Goal: Ask a question

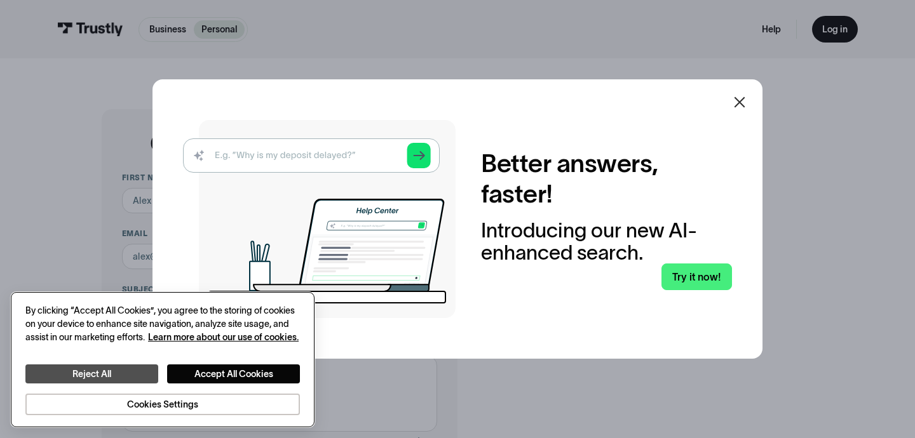
click at [128, 377] on button "Reject All" at bounding box center [91, 374] width 133 height 19
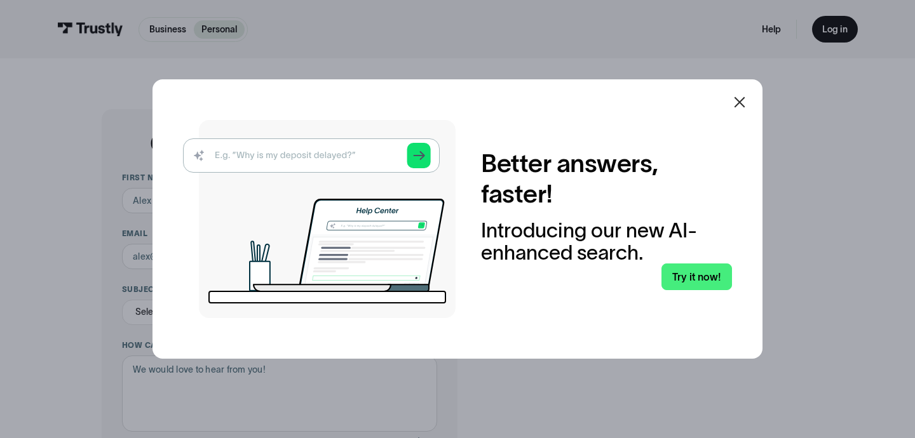
click at [318, 161] on img at bounding box center [319, 219] width 272 height 198
click at [732, 101] on icon at bounding box center [739, 102] width 15 height 15
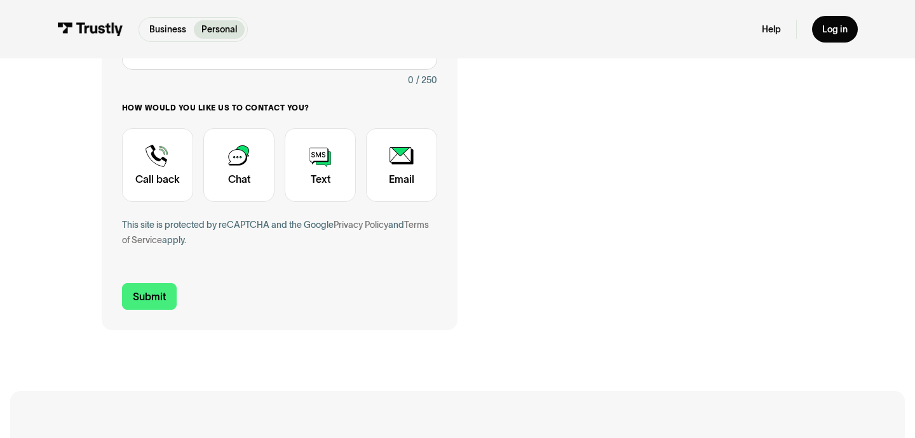
scroll to position [364, 0]
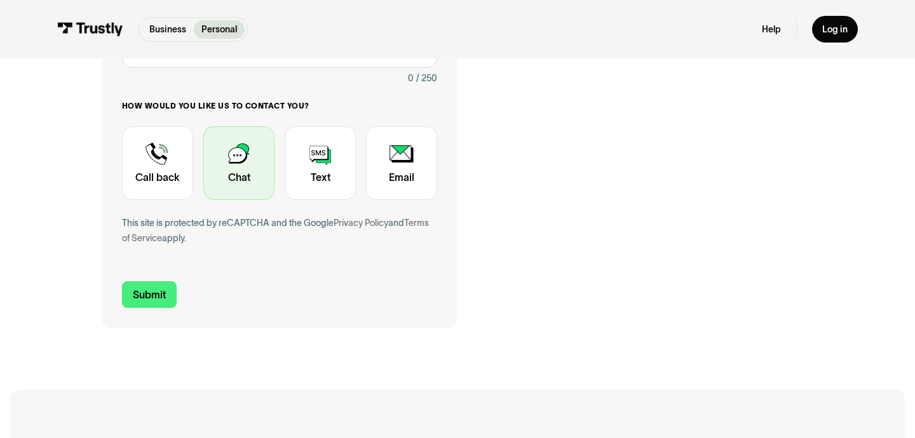
click at [248, 185] on div "Contact Trustly Support" at bounding box center [238, 163] width 71 height 74
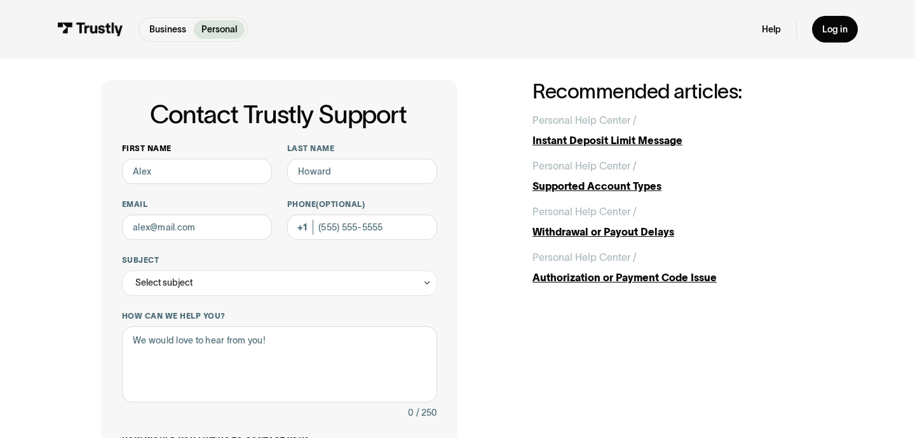
scroll to position [29, 0]
type input "Trym"
type input "Loekkeberg"
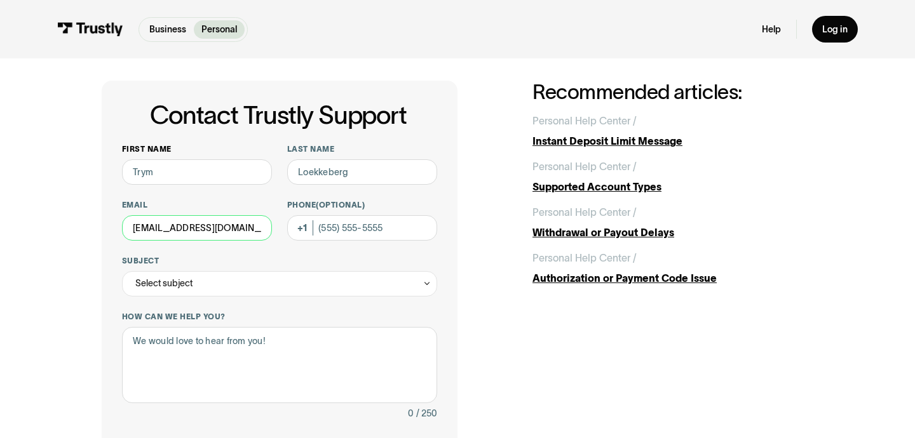
type input "[EMAIL_ADDRESS][DOMAIN_NAME]"
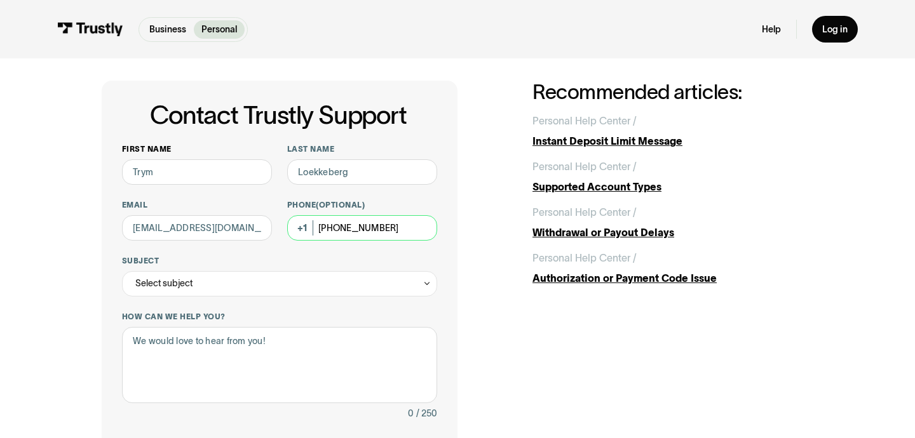
type input "[PHONE_NUMBER]"
click at [190, 293] on div "Select subject" at bounding box center [279, 283] width 315 height 25
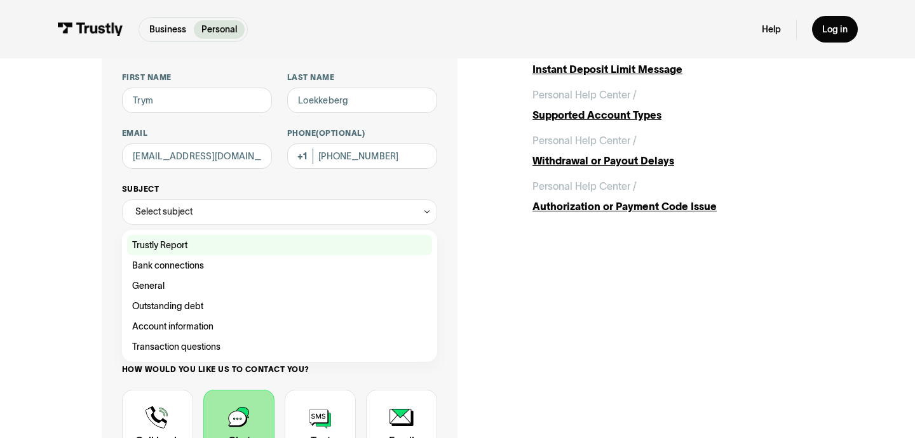
scroll to position [120, 0]
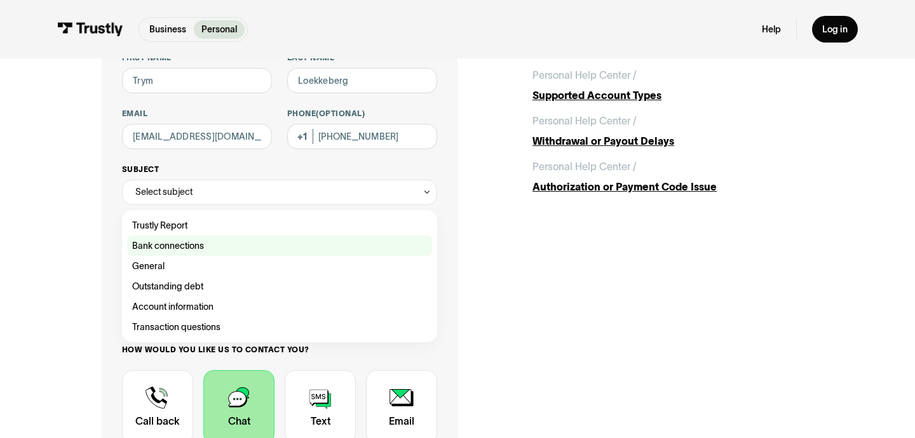
click at [187, 245] on div "Contact Trustly Support" at bounding box center [279, 246] width 305 height 20
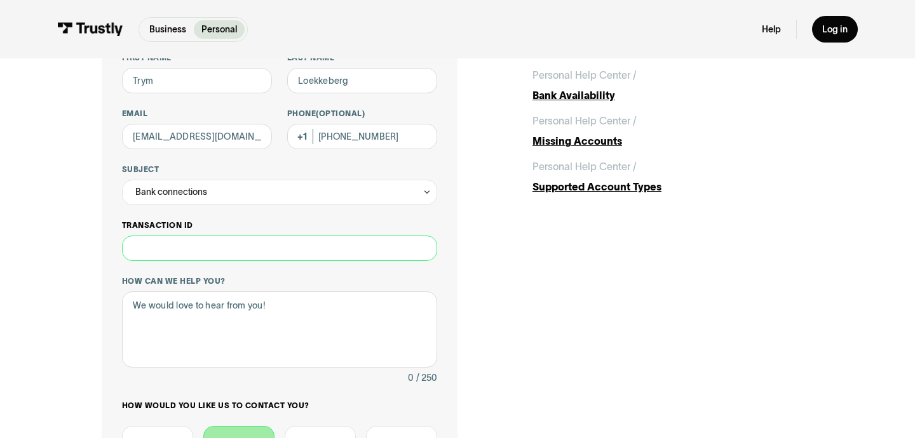
click at [195, 250] on input "Transaction ID" at bounding box center [279, 248] width 315 height 25
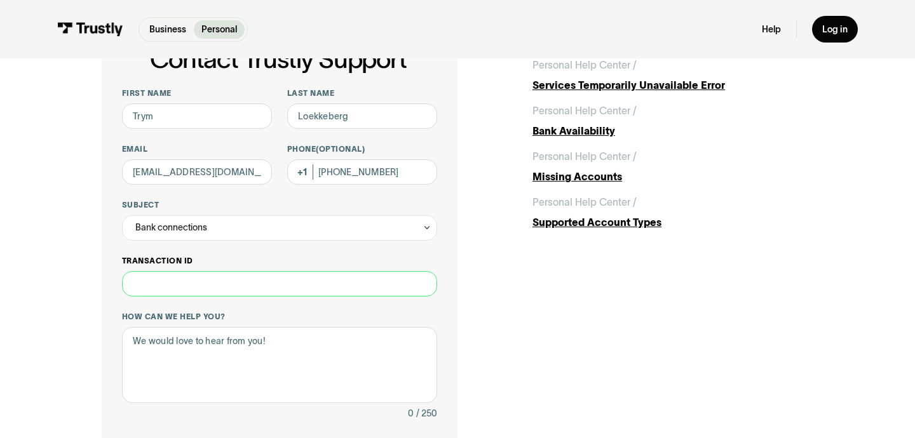
scroll to position [82, 0]
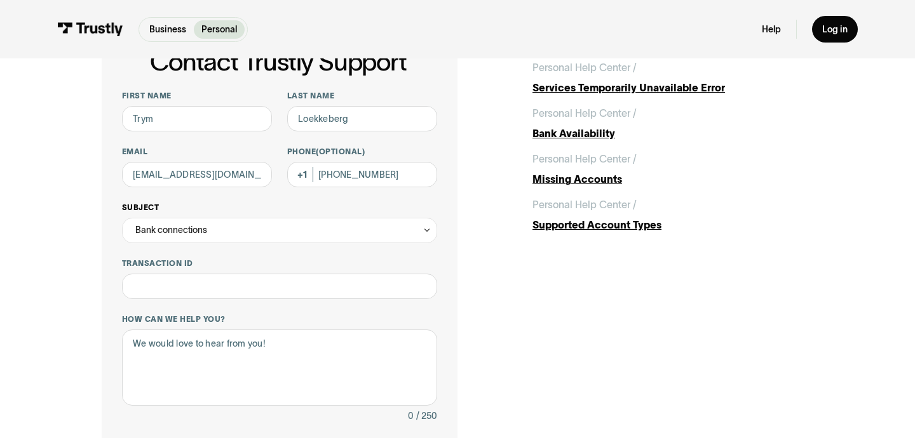
click at [199, 231] on div "Bank connections" at bounding box center [171, 229] width 72 height 15
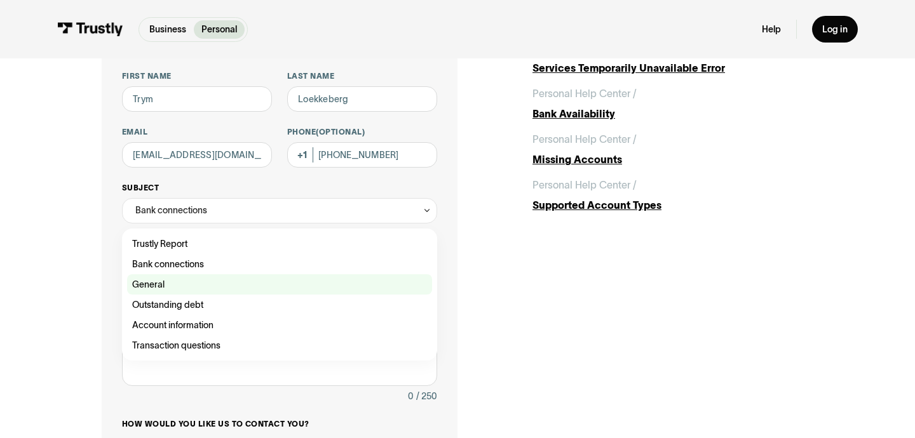
scroll to position [104, 0]
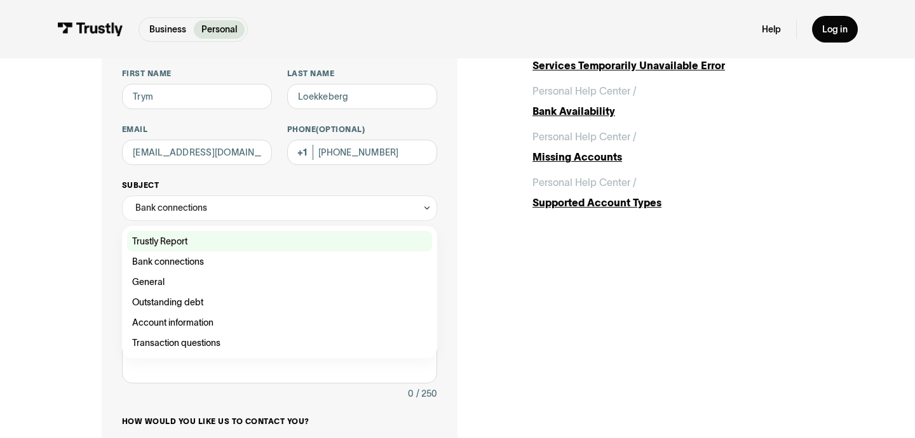
click at [215, 247] on div "Contact Trustly Support" at bounding box center [279, 241] width 305 height 20
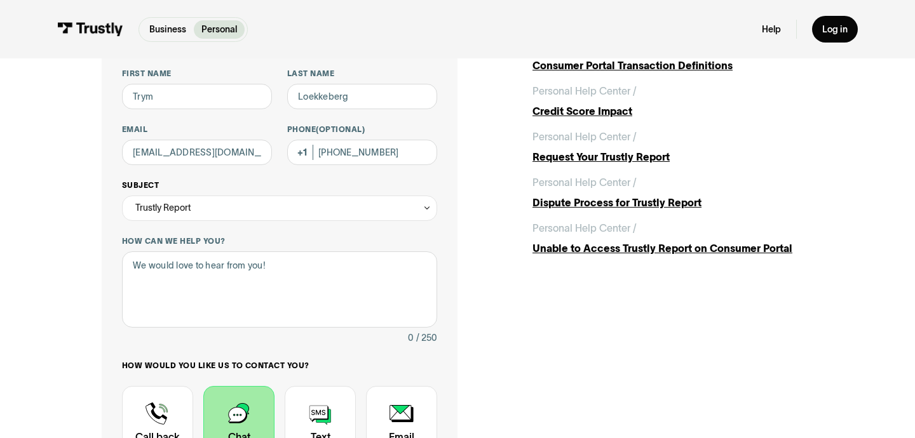
click at [224, 213] on div "Trustly Report" at bounding box center [279, 208] width 315 height 25
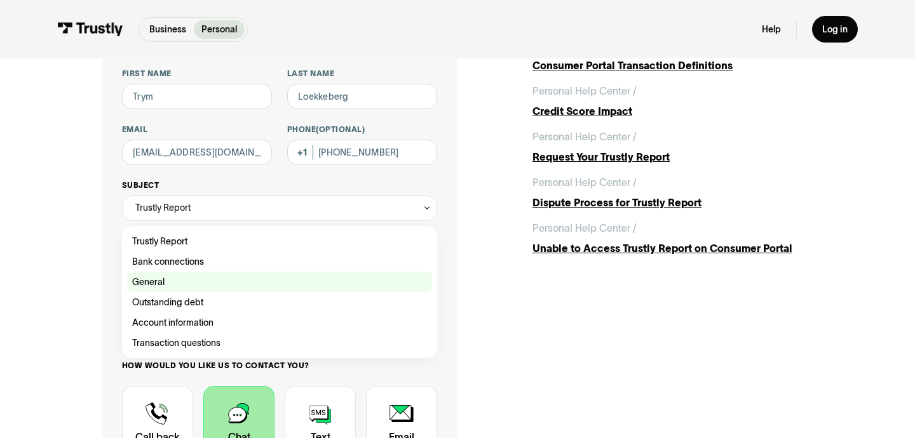
click at [216, 277] on div "Contact Trustly Support" at bounding box center [279, 282] width 305 height 20
type input "*******"
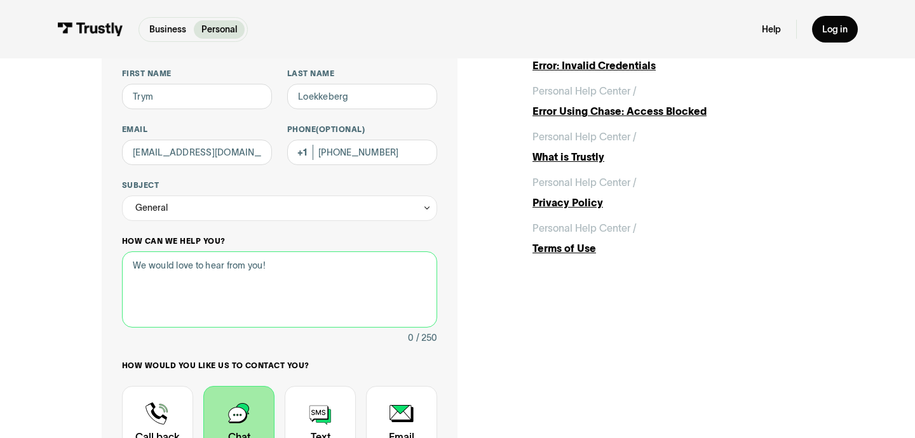
click at [216, 278] on textarea "How can we help you?" at bounding box center [279, 289] width 315 height 76
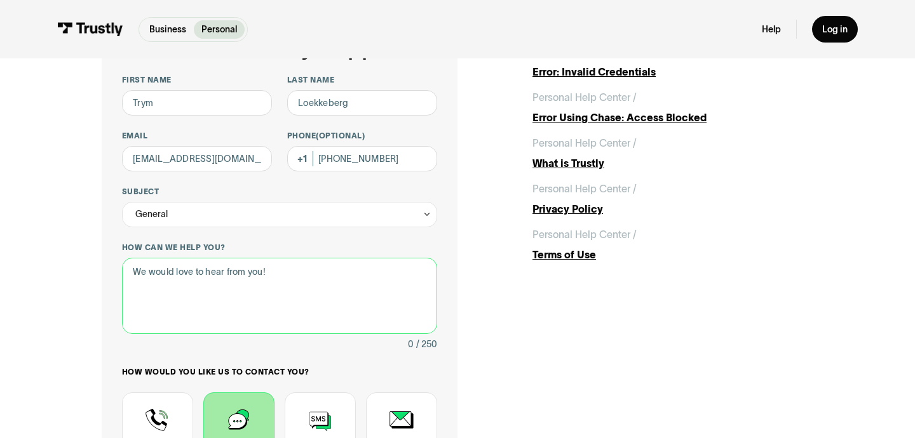
scroll to position [105, 0]
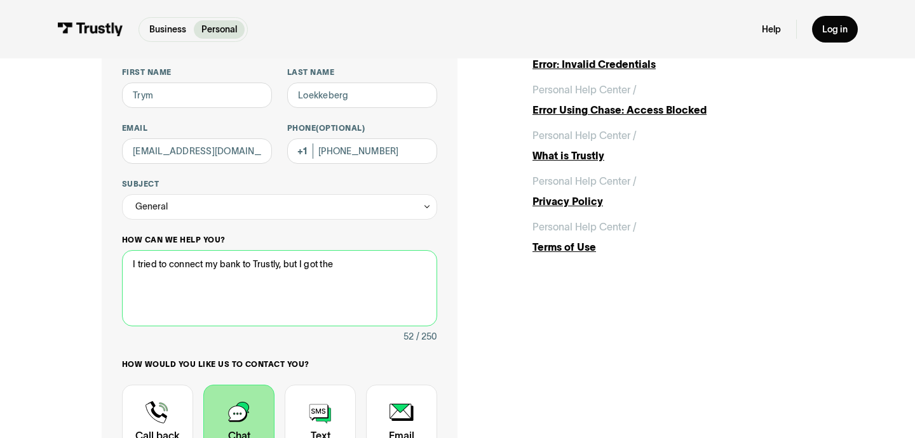
drag, startPoint x: 372, startPoint y: 273, endPoint x: 248, endPoint y: 264, distance: 124.2
click at [248, 264] on textarea "I tried to connect my bank to Trustly, but I got the" at bounding box center [279, 288] width 315 height 76
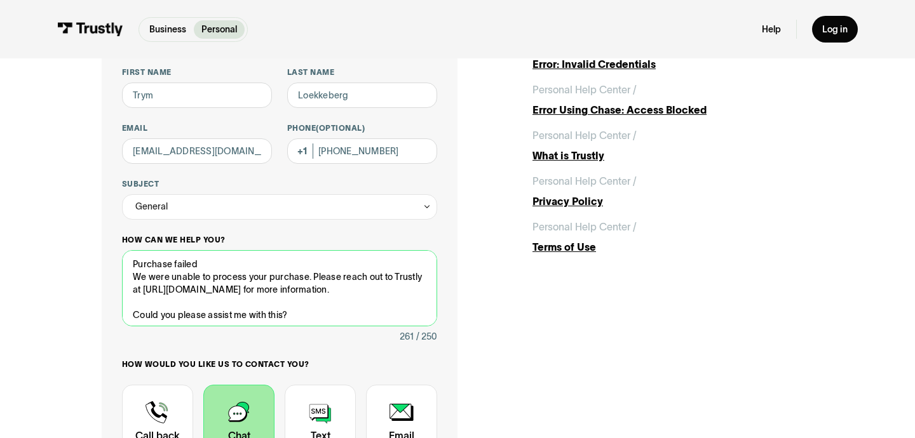
scroll to position [25, 0]
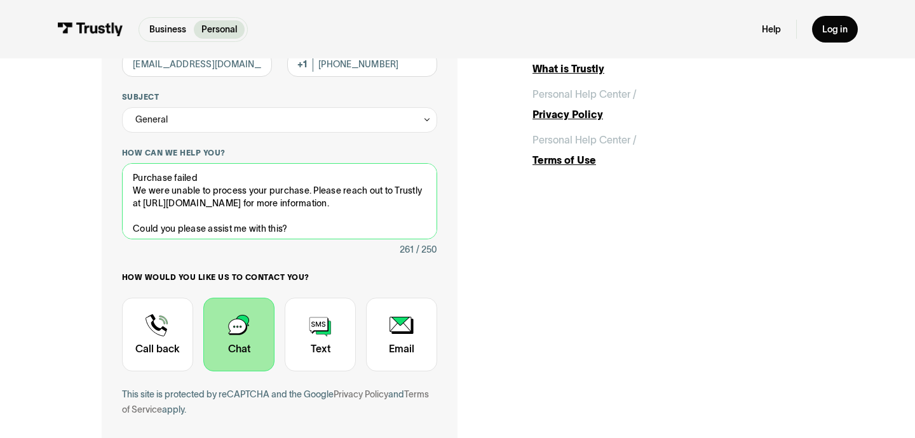
type textarea "I tried to connect my bank through Trustly, but got the following error: Purcha…"
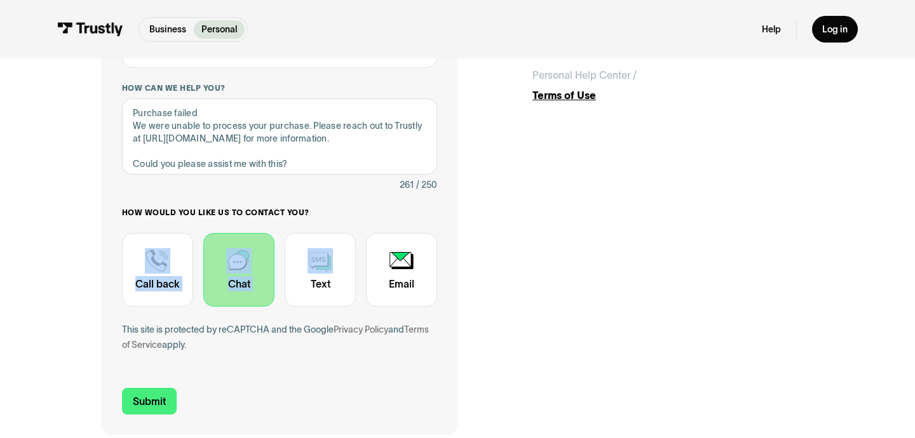
scroll to position [265, 0]
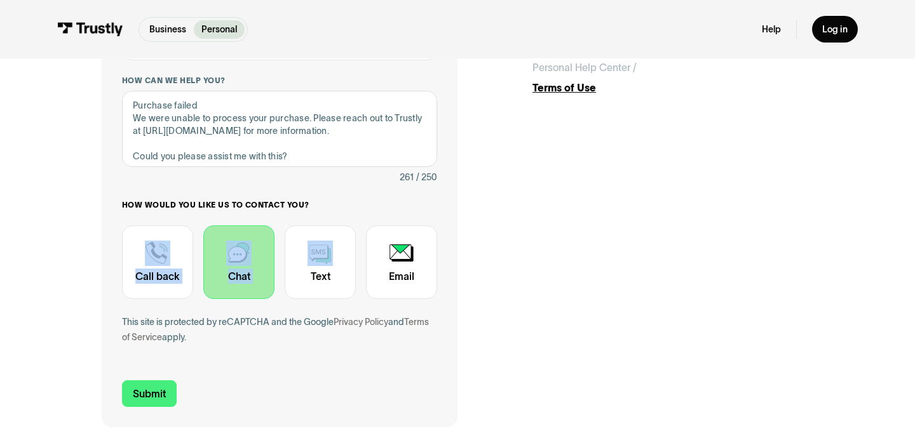
click at [348, 282] on div "How would you like us to contact you? Unavailable placeholder message Call back…" at bounding box center [279, 249] width 315 height 99
click at [247, 257] on div "Contact Trustly Support" at bounding box center [238, 262] width 71 height 74
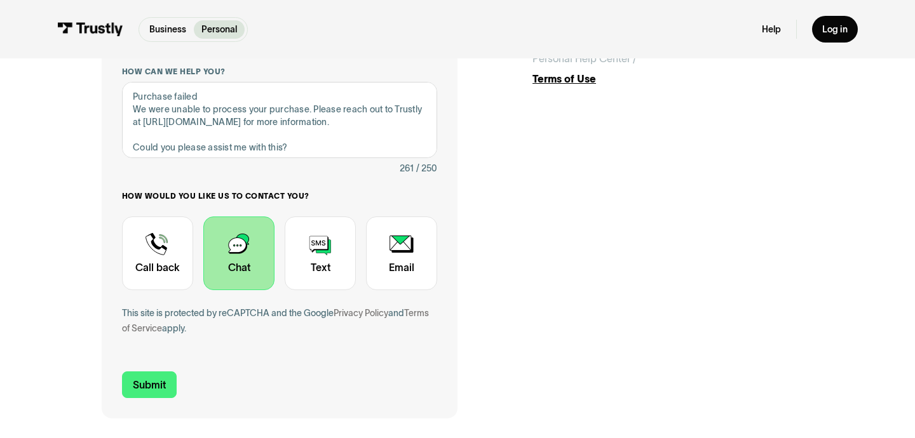
scroll to position [286, 0]
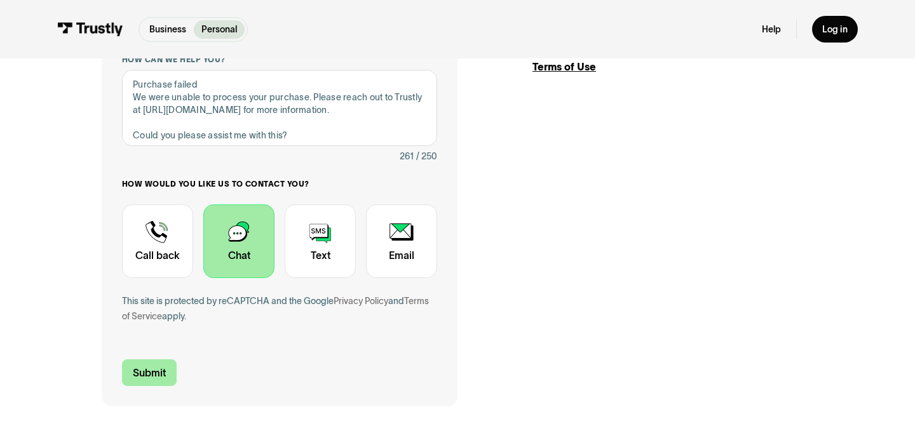
click at [147, 370] on input "Submit" at bounding box center [149, 372] width 55 height 27
type input "[PHONE_NUMBER]"
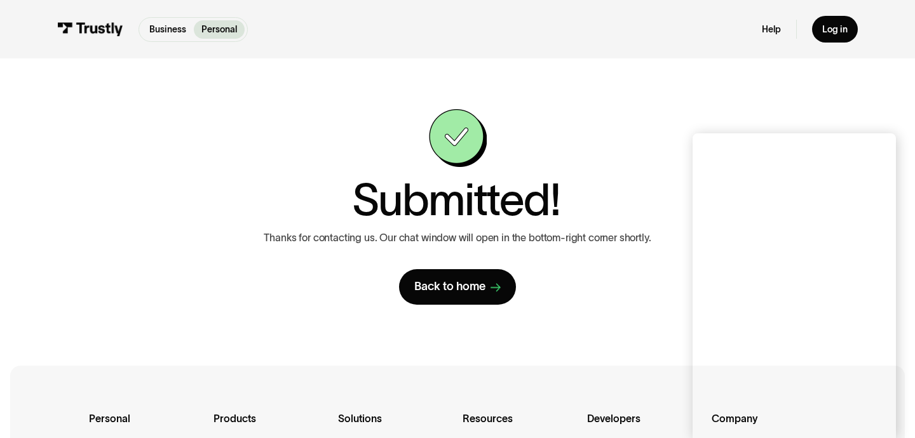
scroll to position [0, 0]
